Goal: Find specific page/section: Find specific page/section

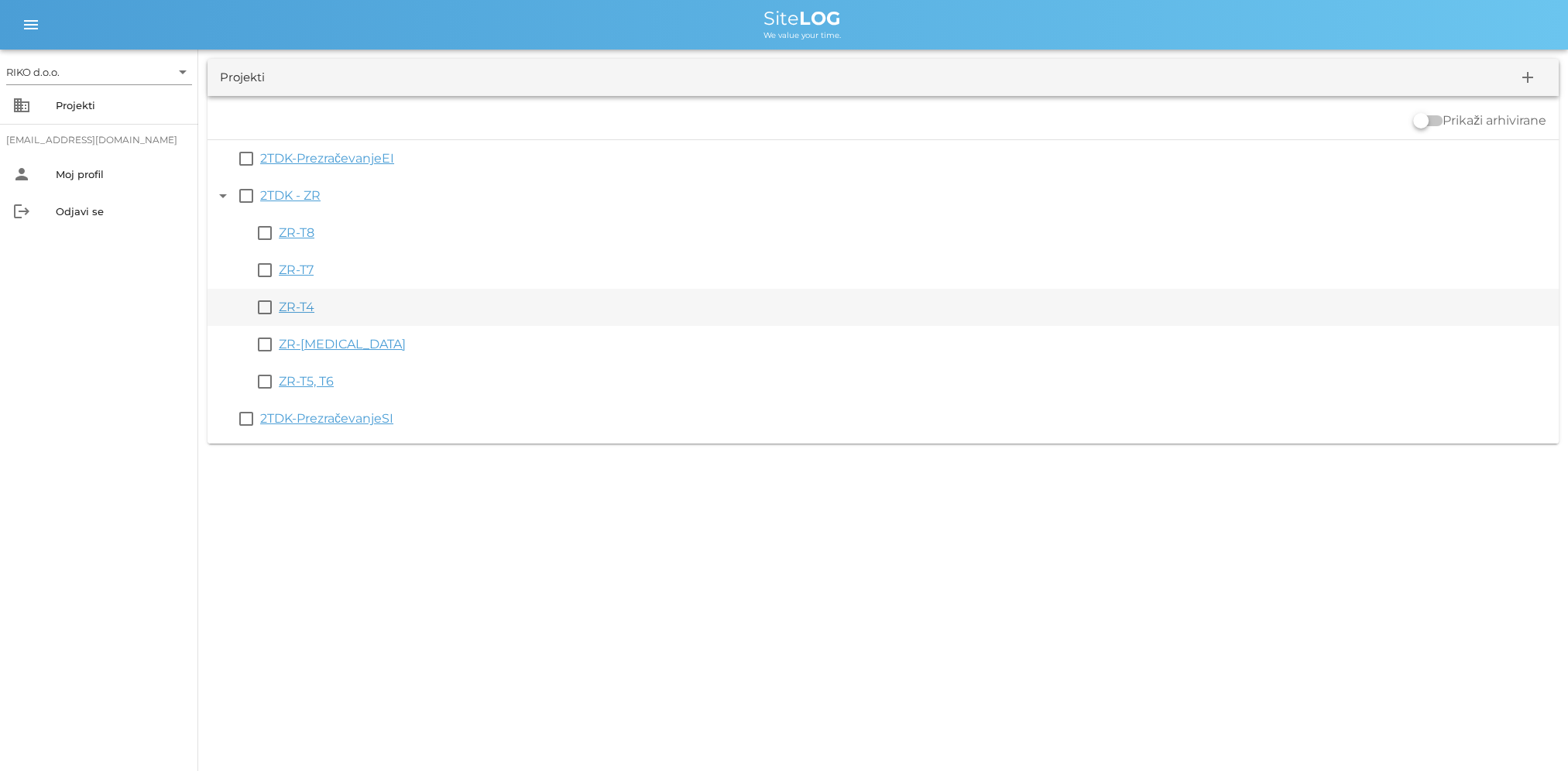
click at [304, 307] on link "ZR-T4" at bounding box center [296, 307] width 35 height 14
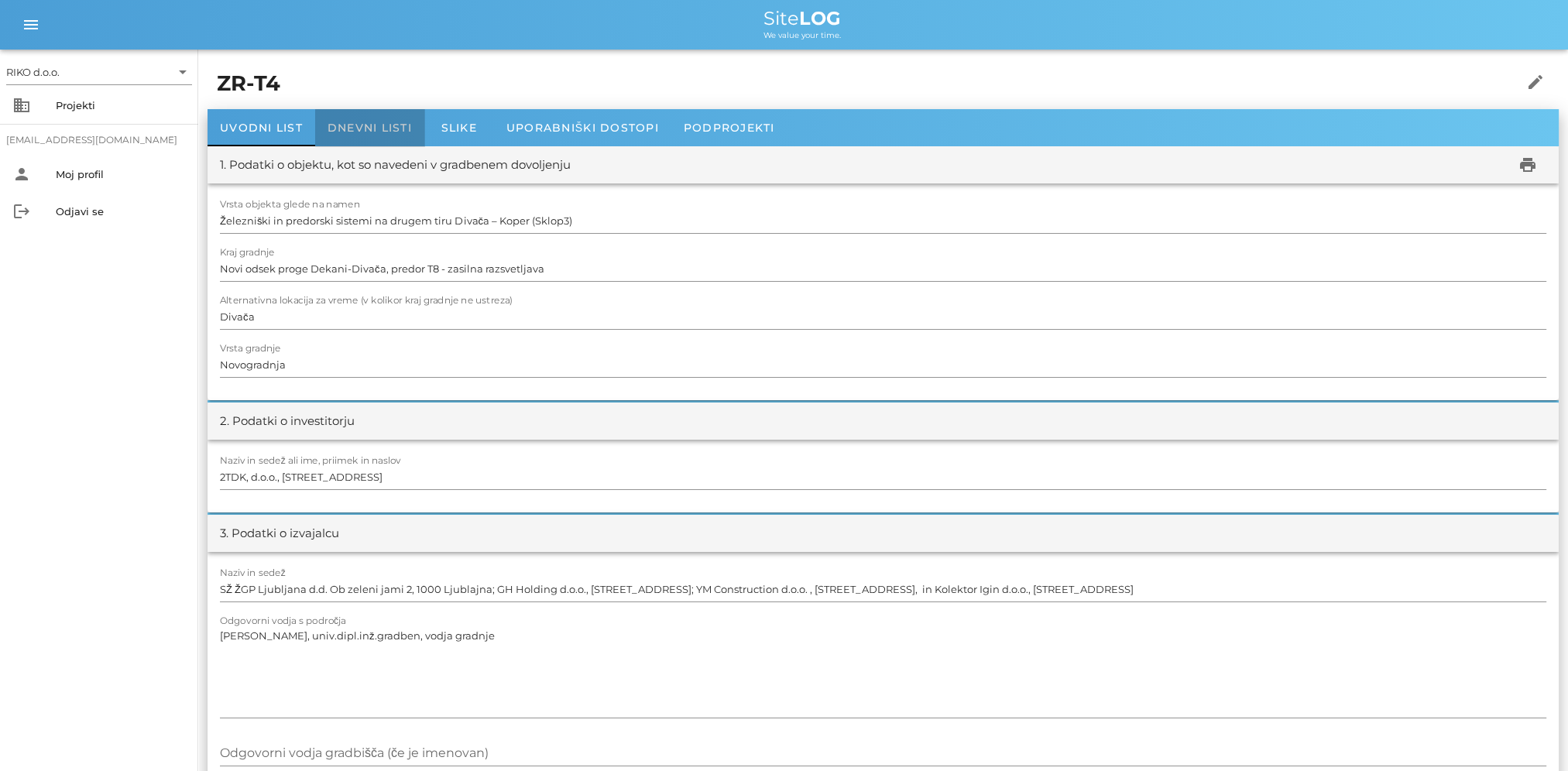
click at [364, 137] on div "Dnevni listi" at bounding box center [369, 127] width 109 height 37
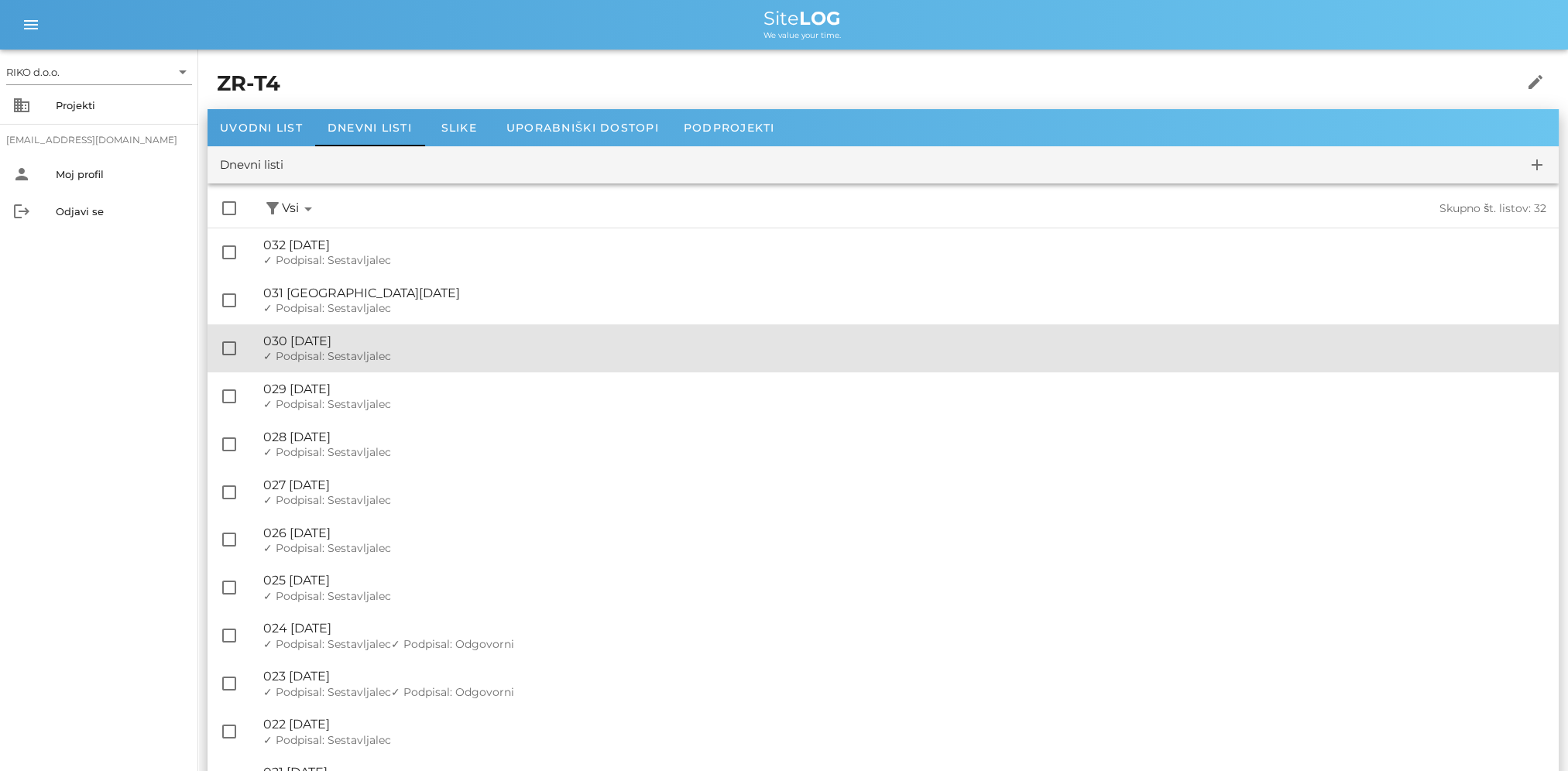
drag, startPoint x: 336, startPoint y: 353, endPoint x: 347, endPoint y: 353, distance: 11.0
click at [338, 353] on span "✓ Podpisal: Sestavljalec" at bounding box center [327, 356] width 127 height 14
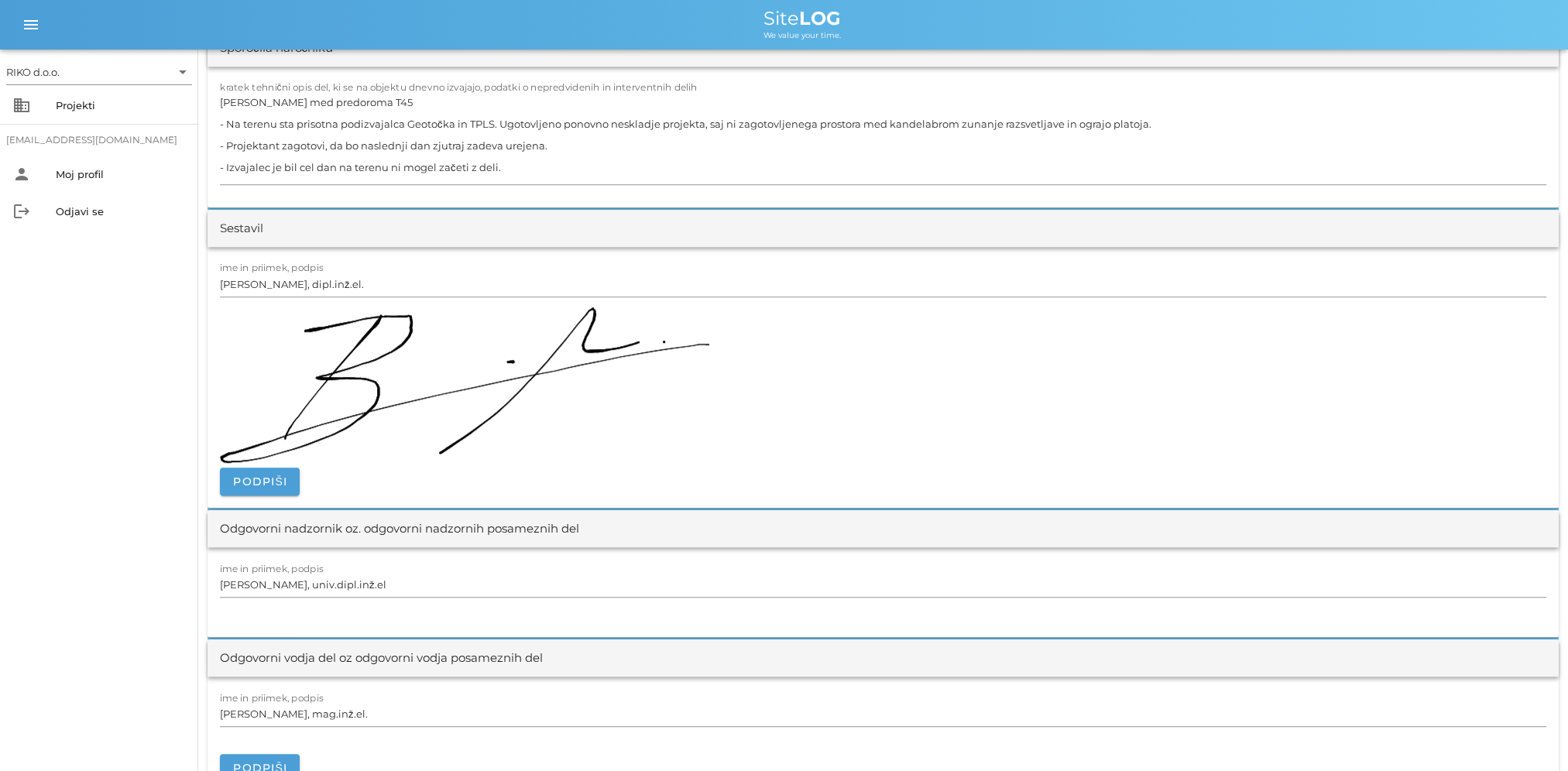
scroll to position [1858, 0]
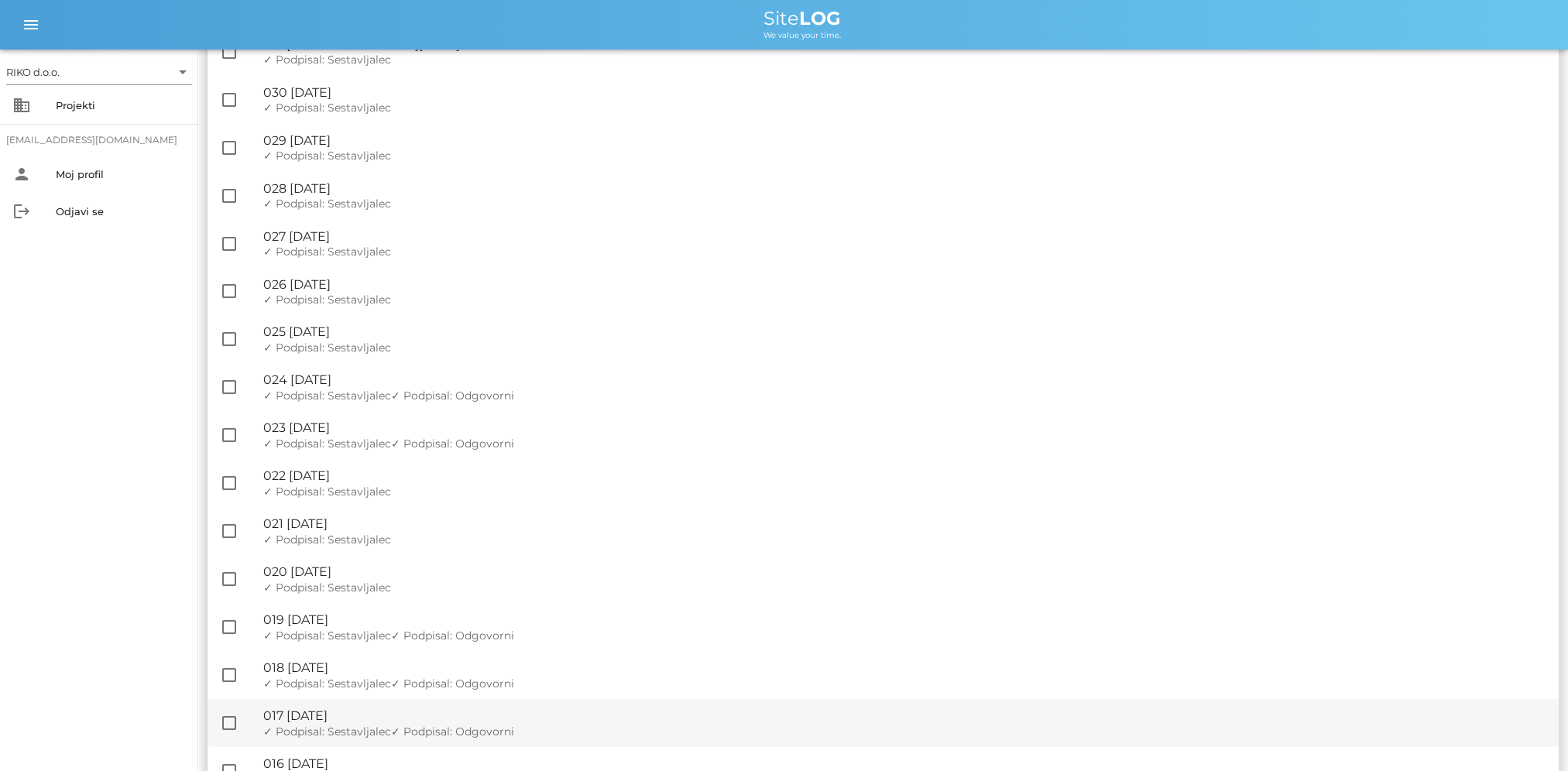
scroll to position [387, 0]
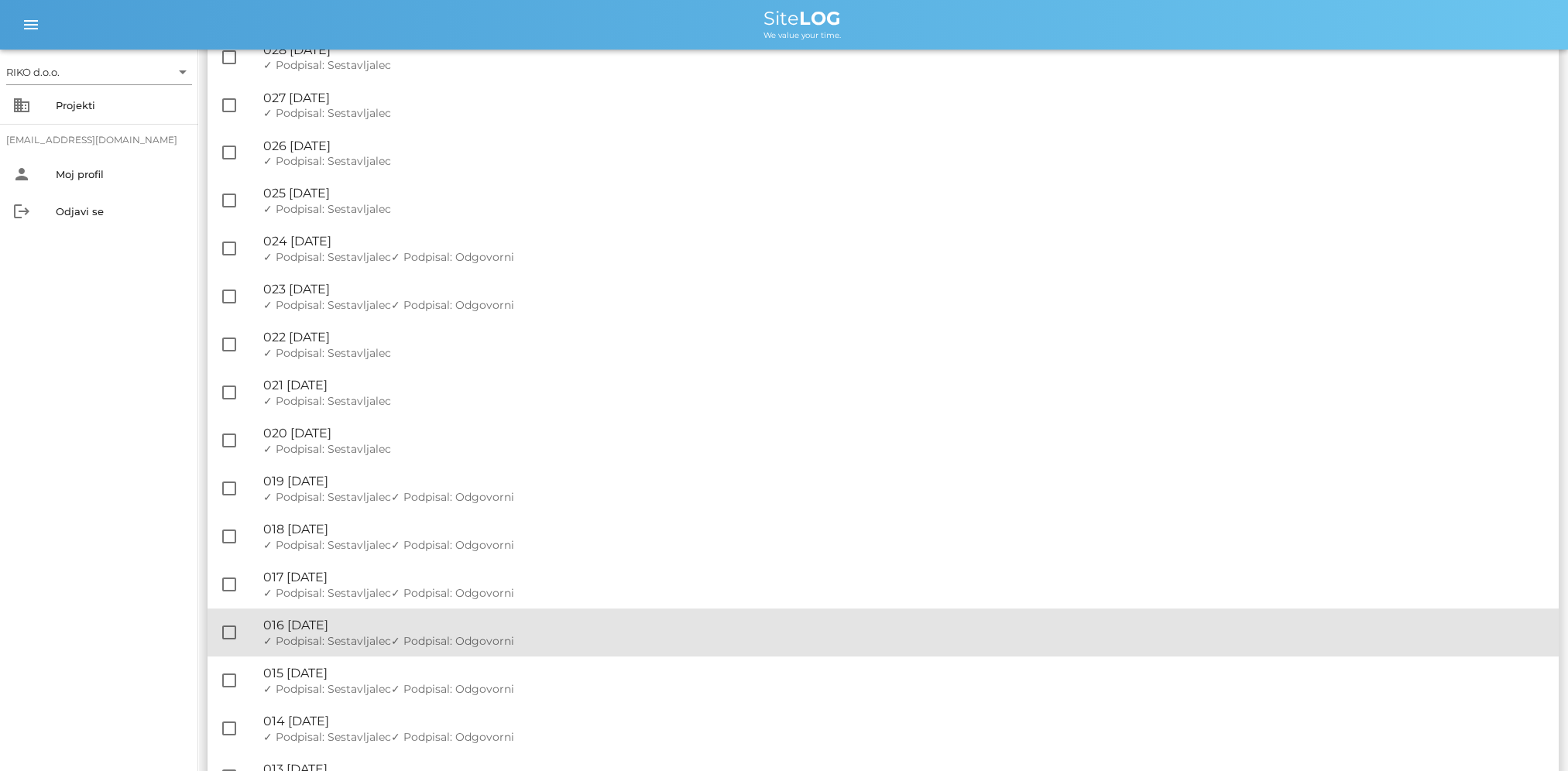
click at [463, 547] on div "🔏 016 [DATE] ✓ Podpisal: Nadzornik ✓ Podpisal: Sestavljalec ✓ Podpisal: Odgovor…" at bounding box center [905, 632] width 1283 height 48
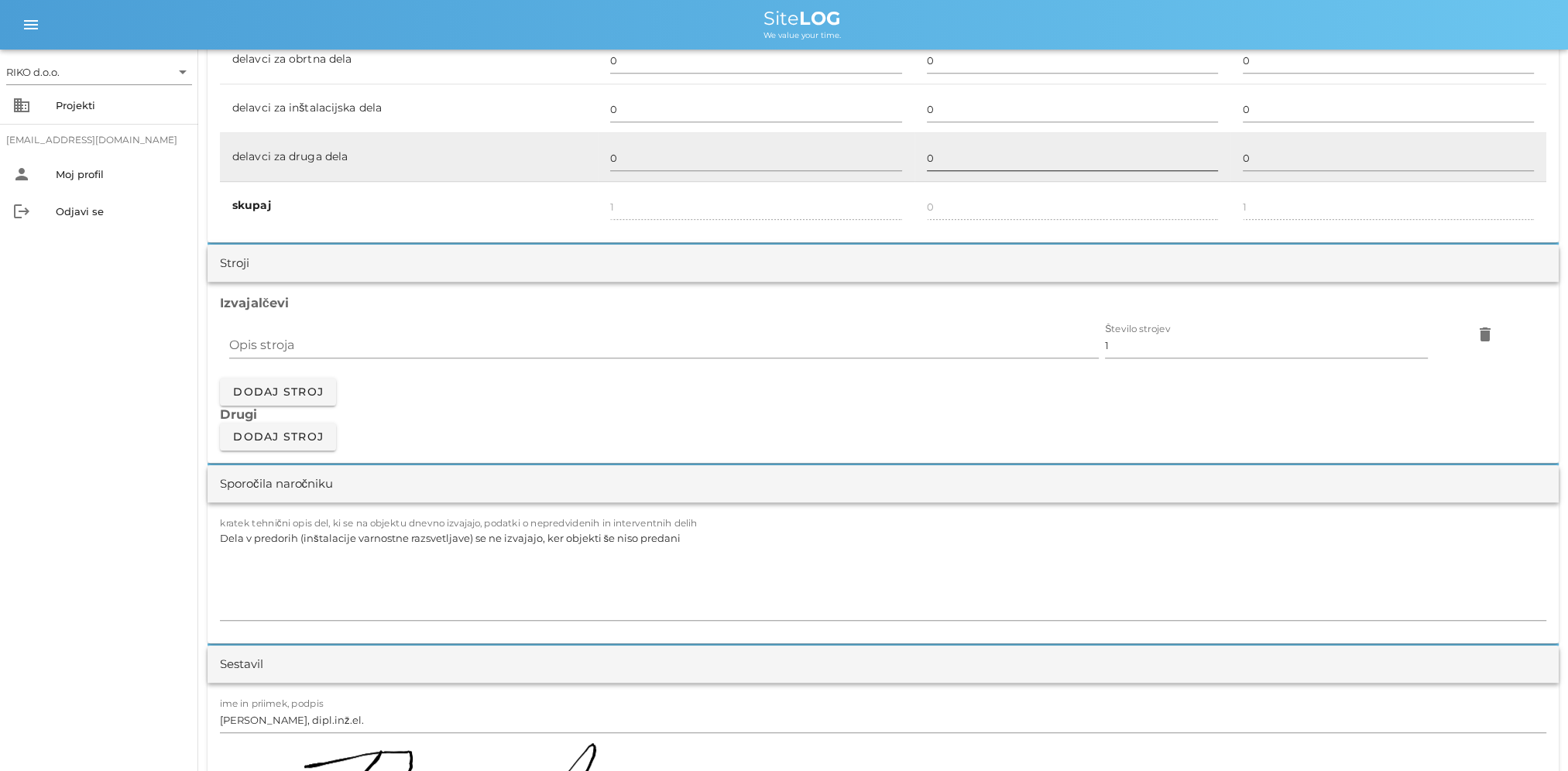
scroll to position [929, 0]
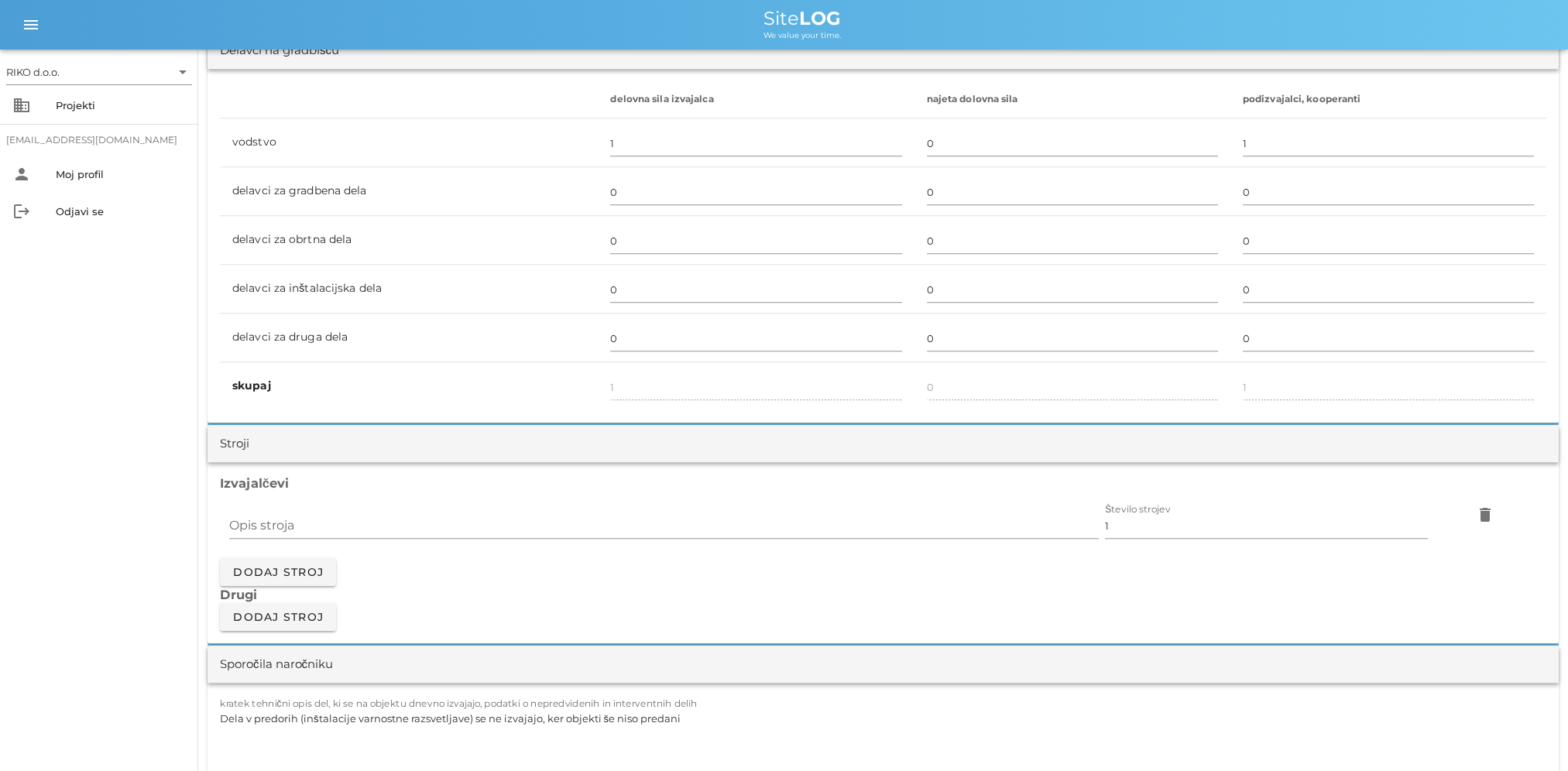
drag, startPoint x: 863, startPoint y: 223, endPoint x: 372, endPoint y: 191, distance: 492.0
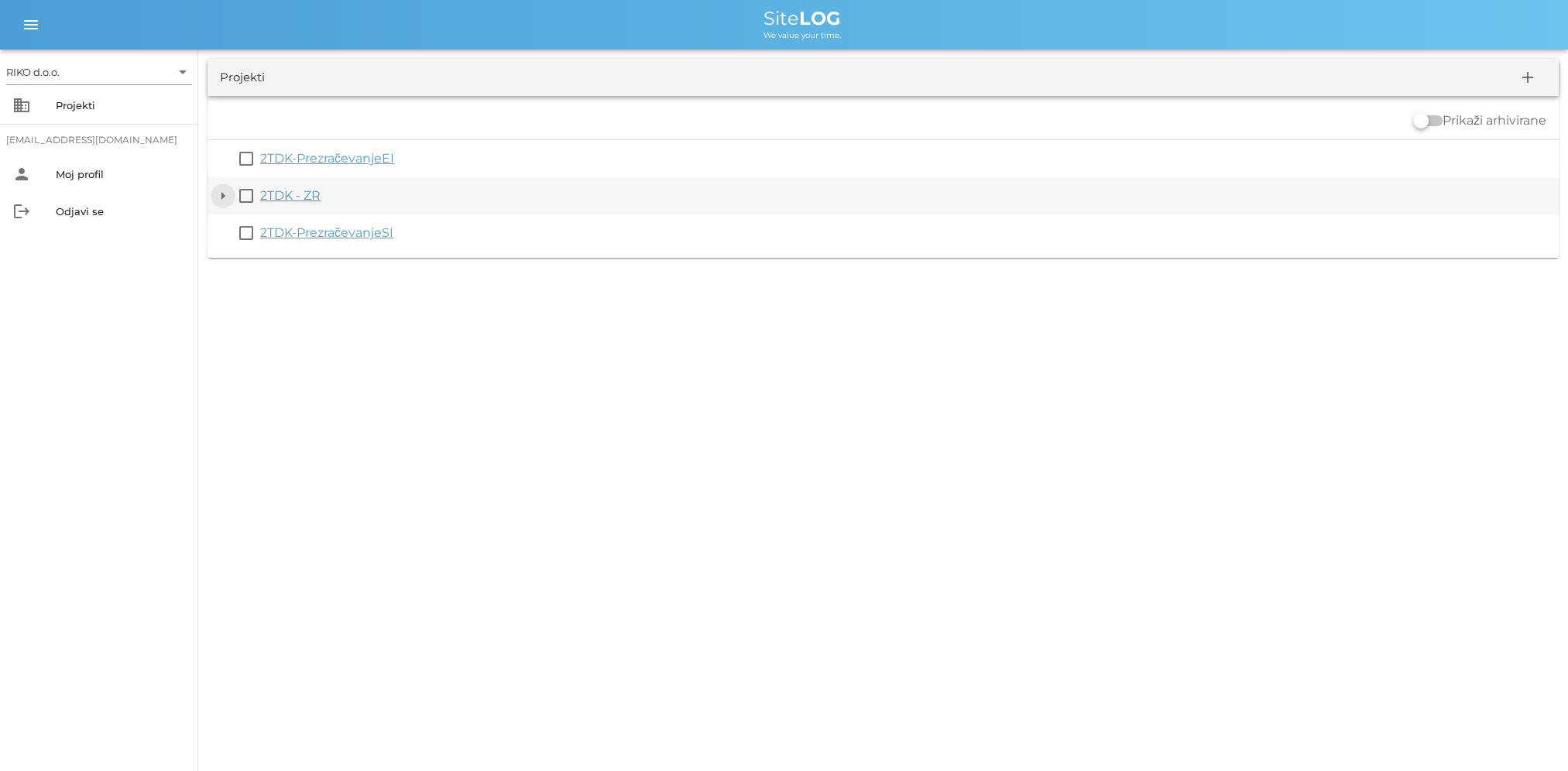
click at [223, 199] on button "arrow_drop_down" at bounding box center [223, 196] width 19 height 19
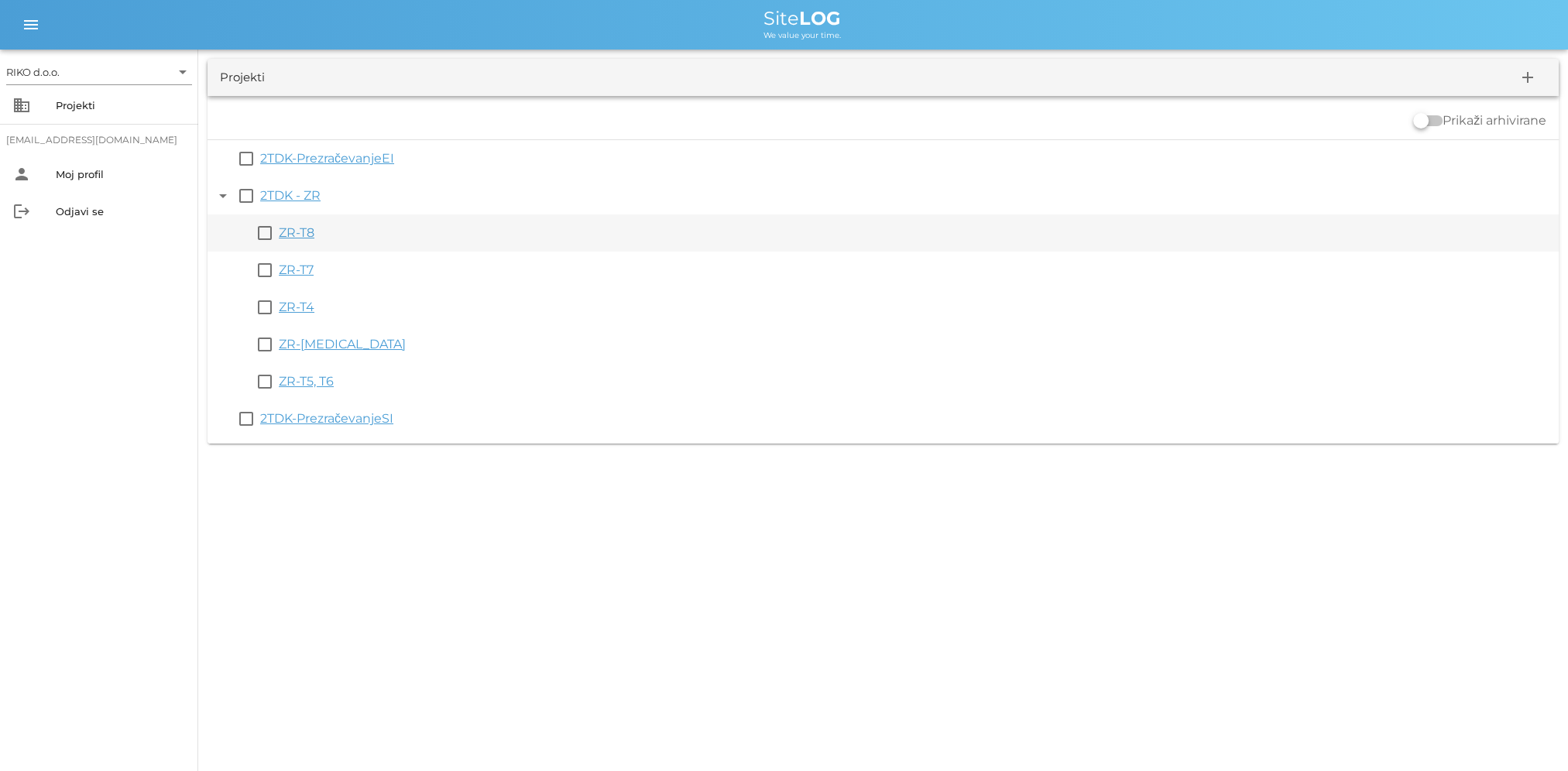
click at [310, 240] on div "ZR-T8" at bounding box center [916, 233] width 1274 height 19
click at [302, 237] on link "ZR-T8" at bounding box center [296, 233] width 35 height 14
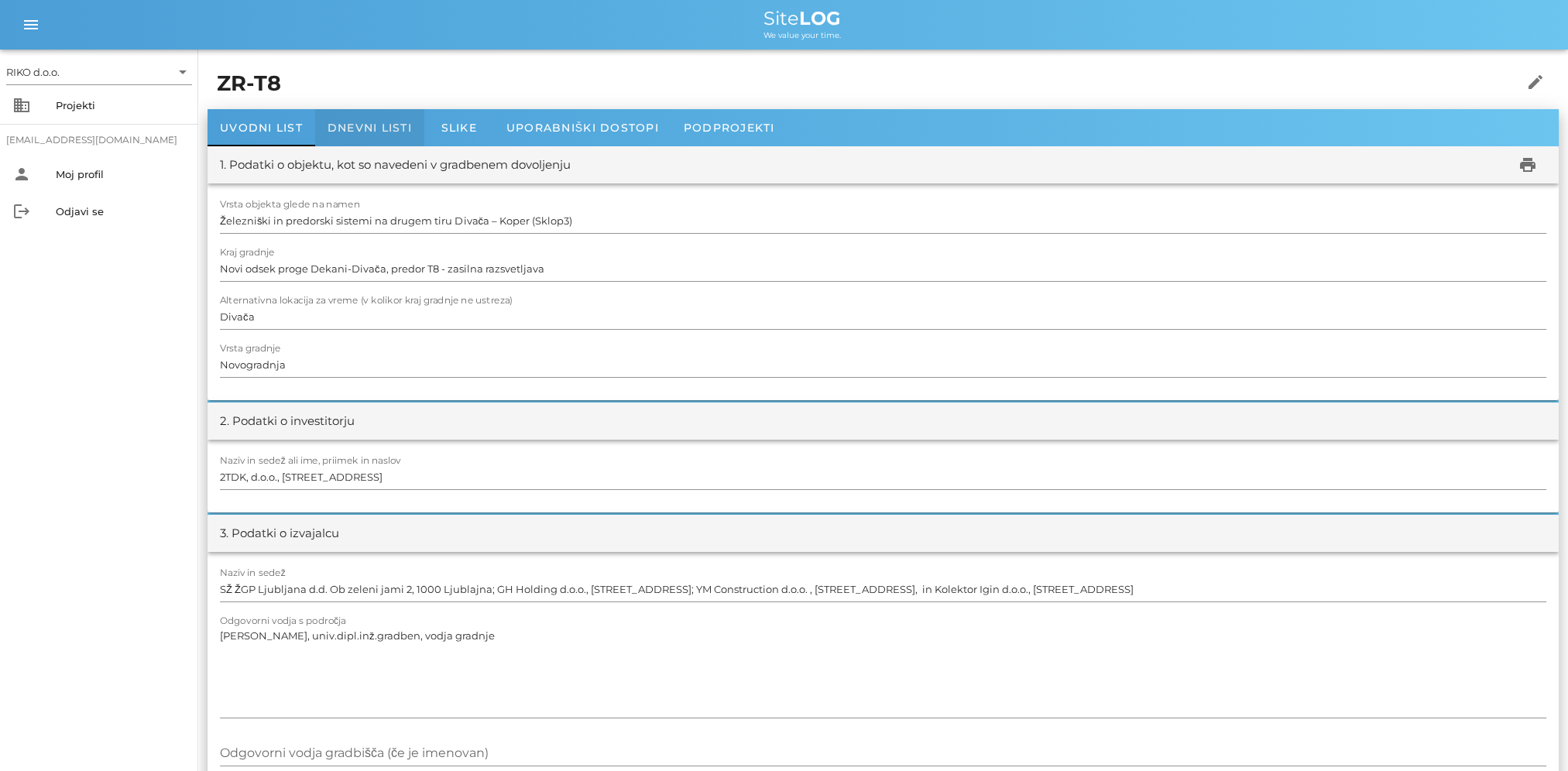
click at [353, 137] on div "Dnevni listi" at bounding box center [369, 127] width 109 height 37
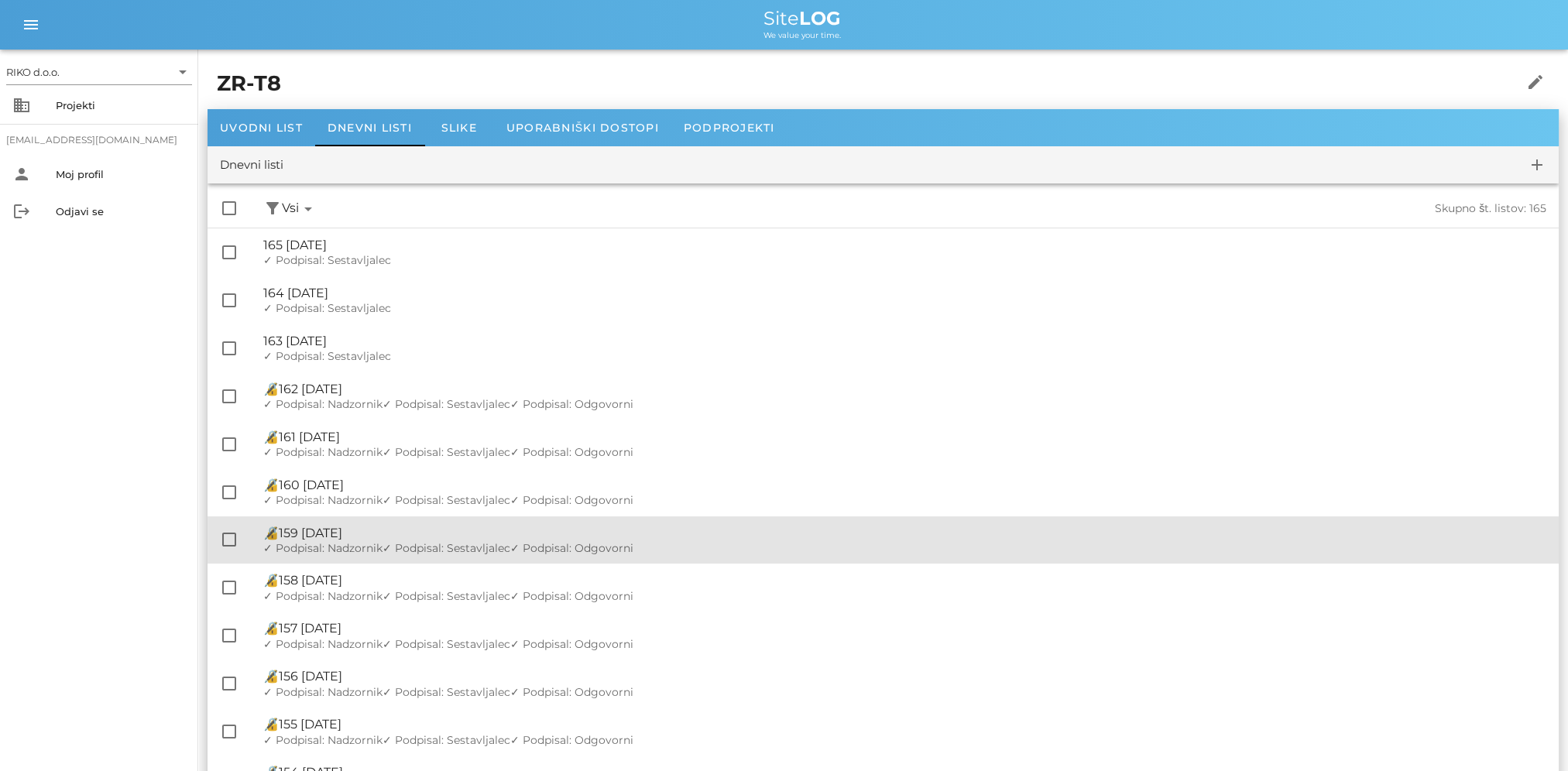
click at [466, 539] on div "🔏 159 [DATE]" at bounding box center [905, 533] width 1283 height 14
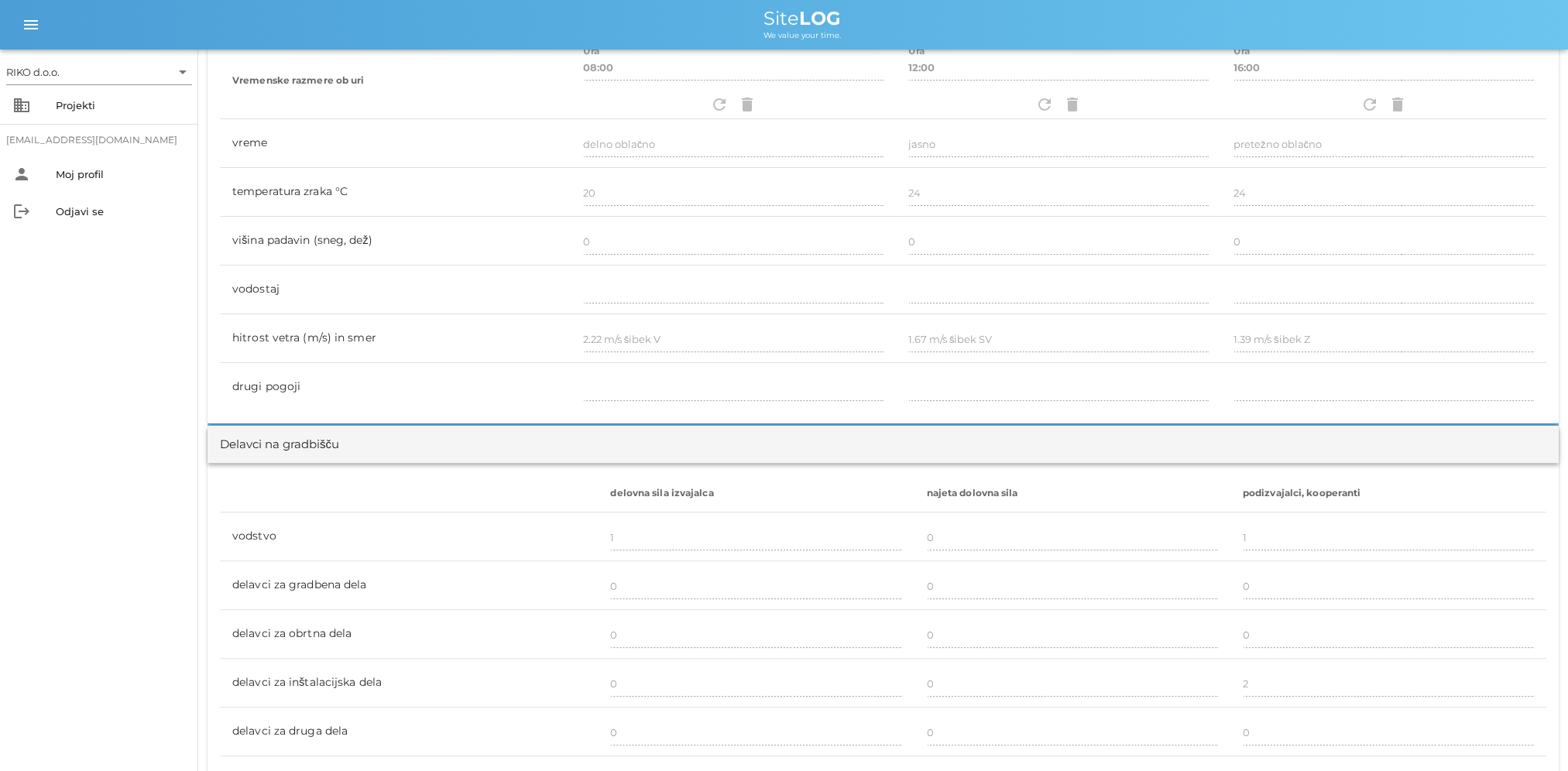
scroll to position [774, 0]
